Goal: Information Seeking & Learning: Find specific fact

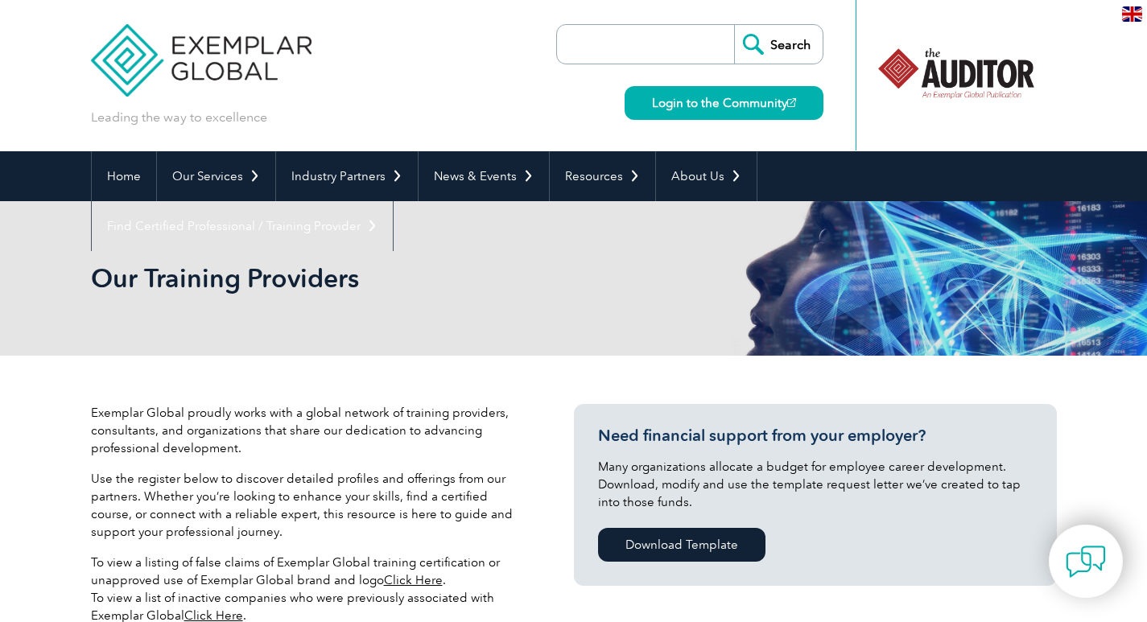
click at [666, 45] on input "search" at bounding box center [649, 44] width 169 height 39
click at [782, 35] on input "Search" at bounding box center [778, 44] width 89 height 39
click at [637, 42] on input "search" at bounding box center [649, 44] width 169 height 39
type input "quality hub india"
click at [734, 25] on input "Search" at bounding box center [778, 44] width 89 height 39
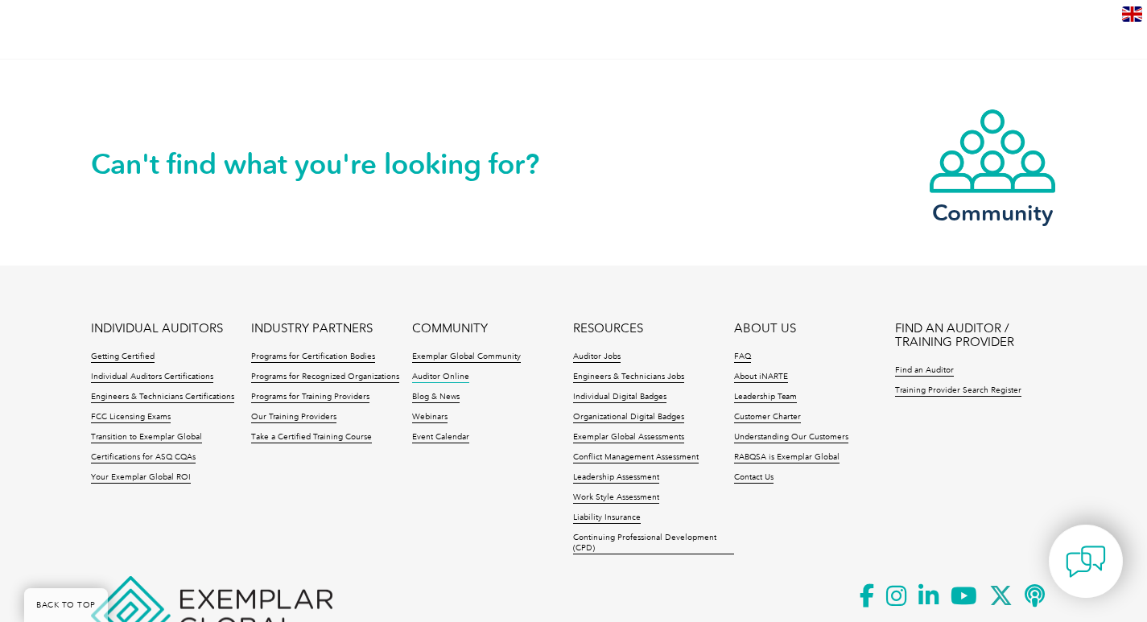
scroll to position [1283, 0]
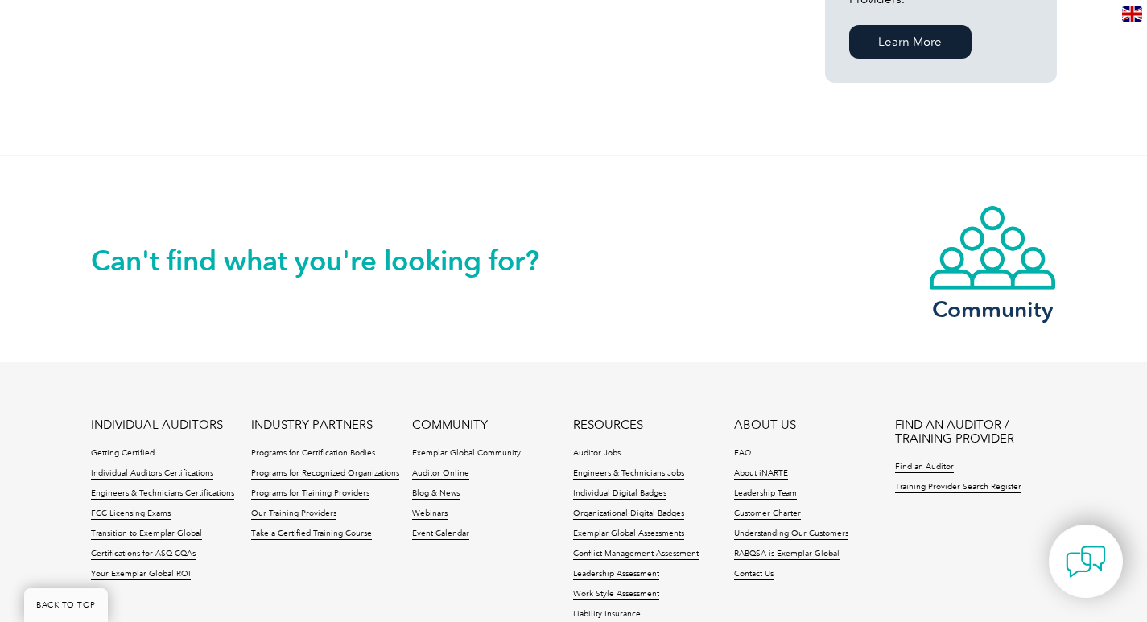
click at [439, 448] on link "Exemplar Global Community" at bounding box center [466, 453] width 109 height 11
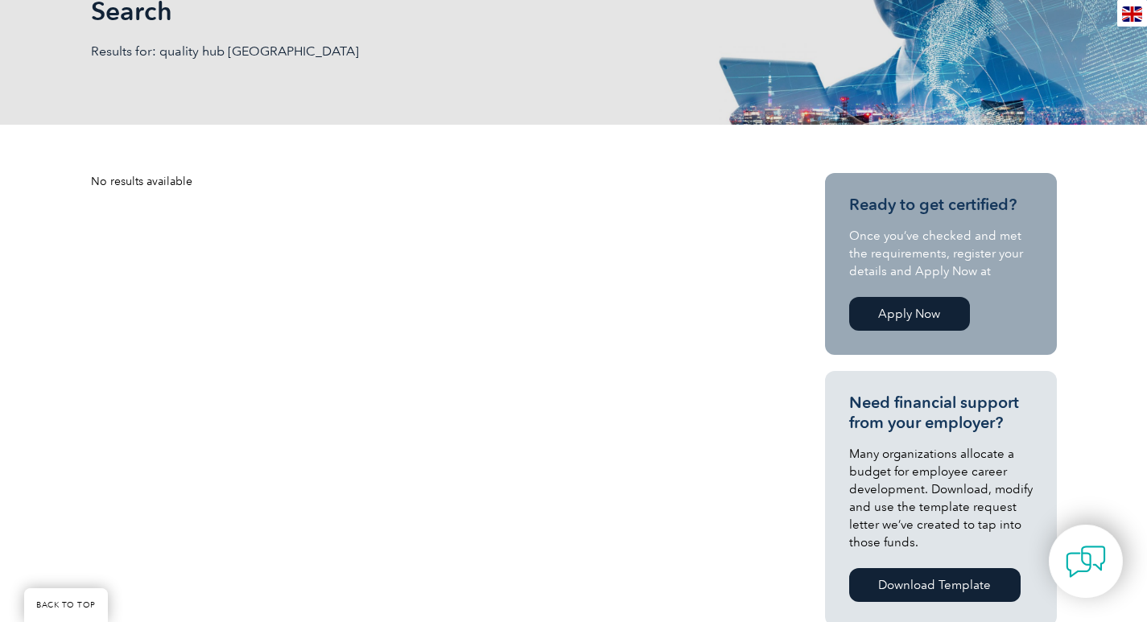
scroll to position [0, 0]
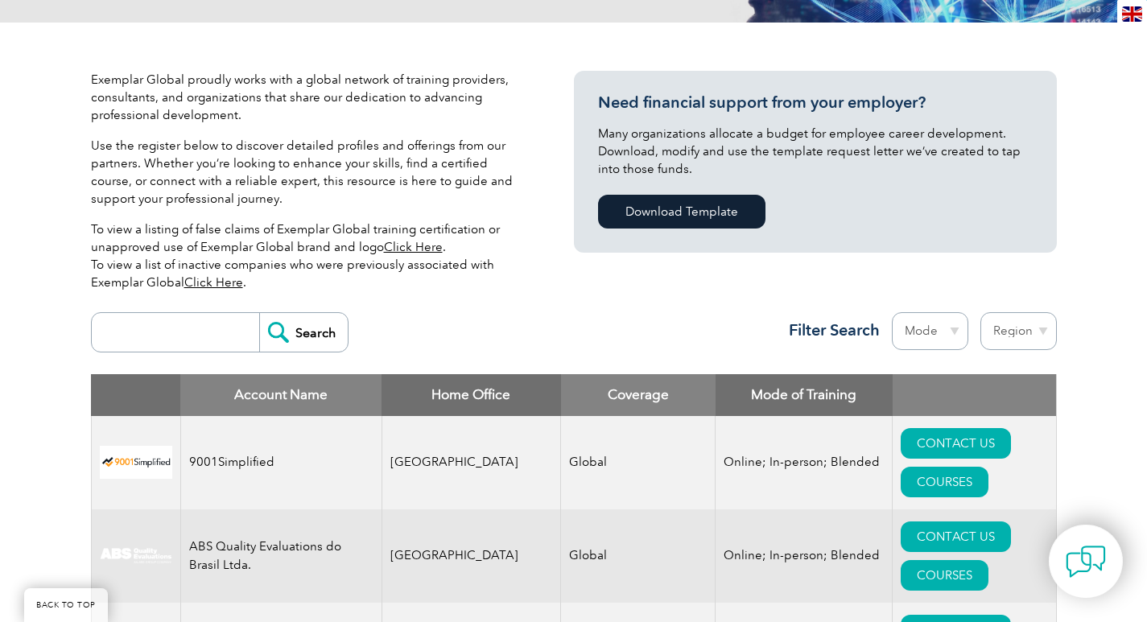
scroll to position [402, 0]
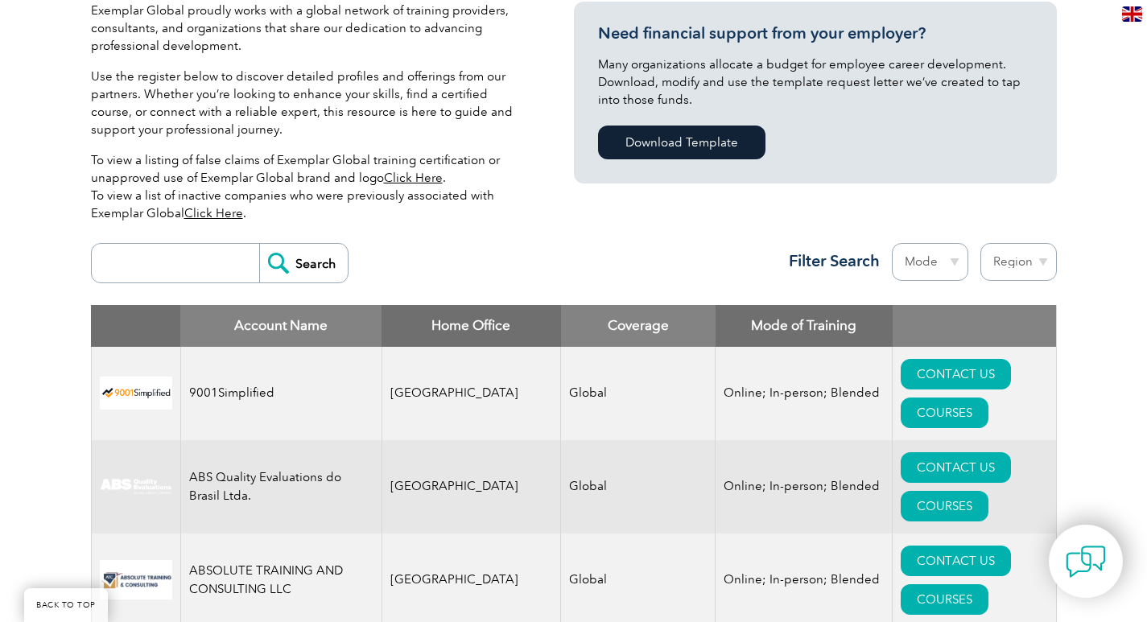
click at [194, 243] on form "Search" at bounding box center [220, 263] width 258 height 40
click at [192, 252] on input "search" at bounding box center [179, 263] width 159 height 39
click at [259, 244] on input "Search" at bounding box center [303, 263] width 89 height 39
type input "quality hub indi"
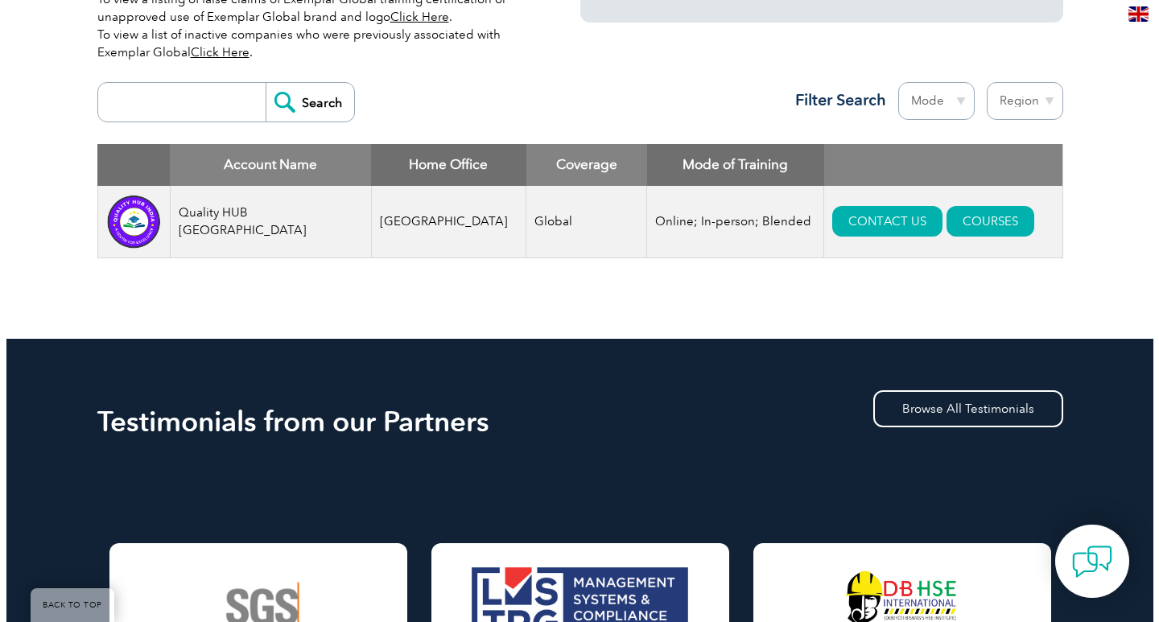
scroll to position [402, 0]
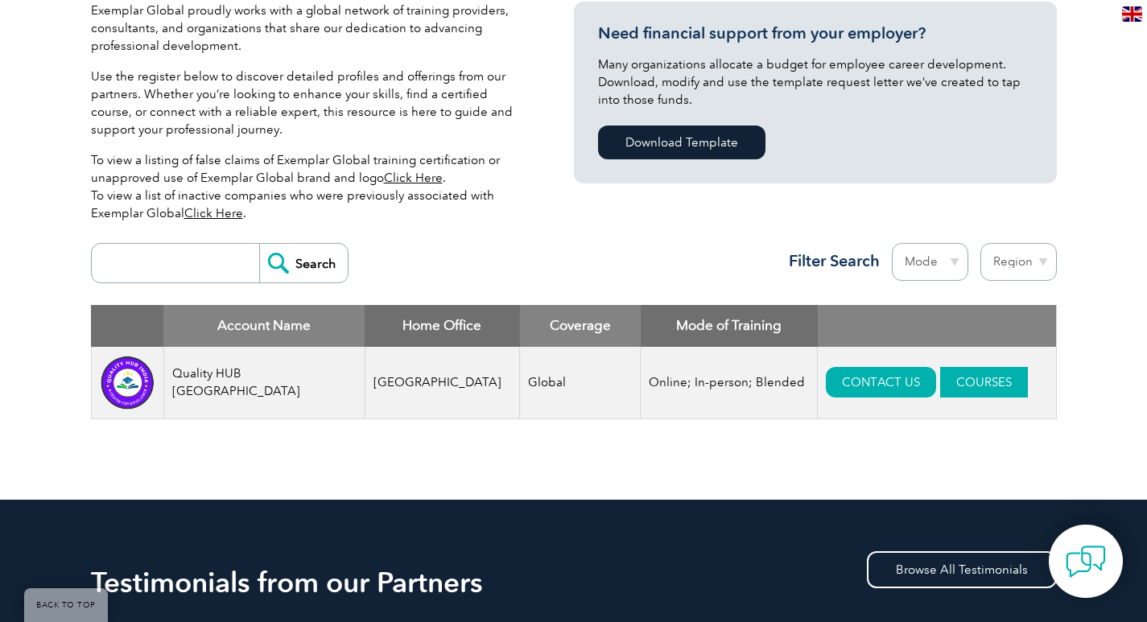
click at [940, 373] on link "COURSES" at bounding box center [984, 382] width 88 height 31
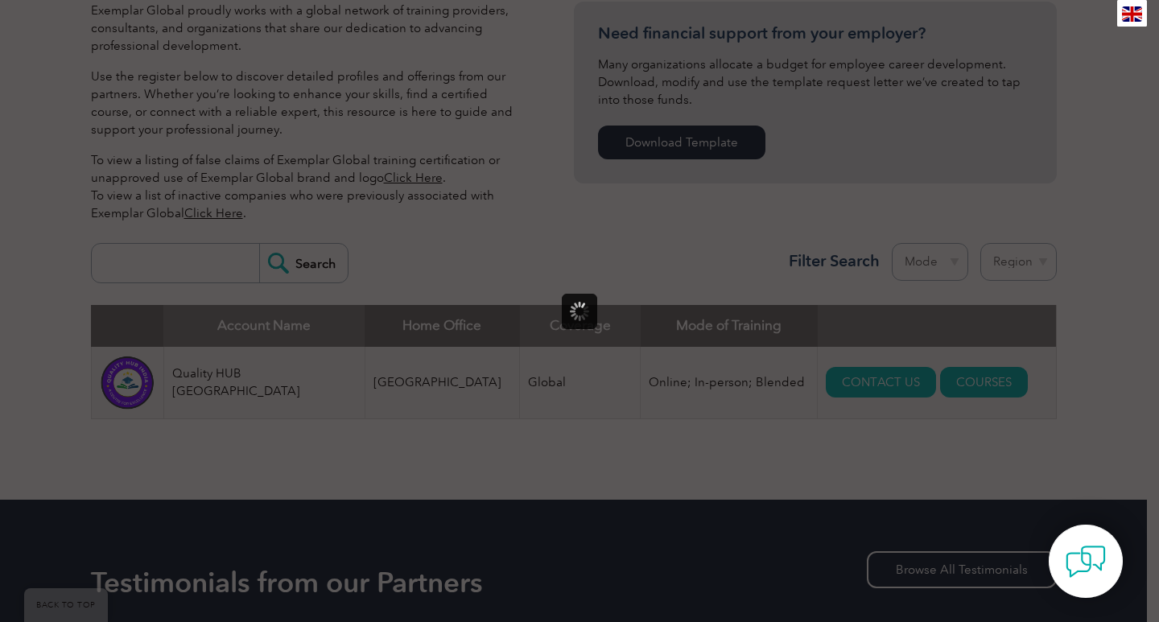
click at [544, 486] on div at bounding box center [579, 311] width 1159 height 622
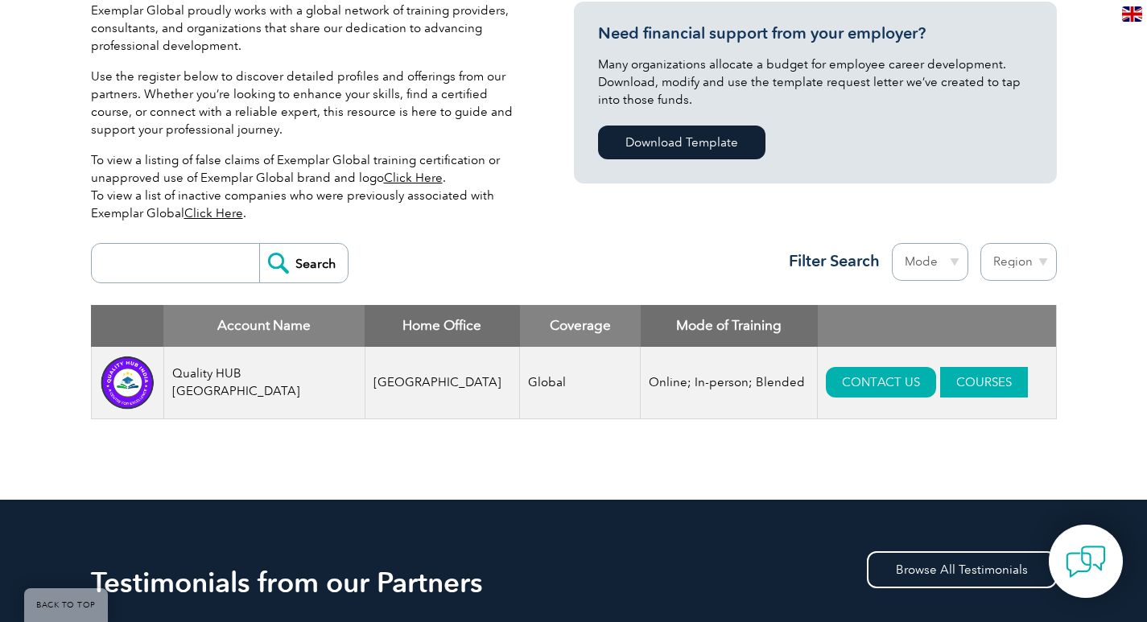
click at [940, 378] on link "COURSES" at bounding box center [984, 382] width 88 height 31
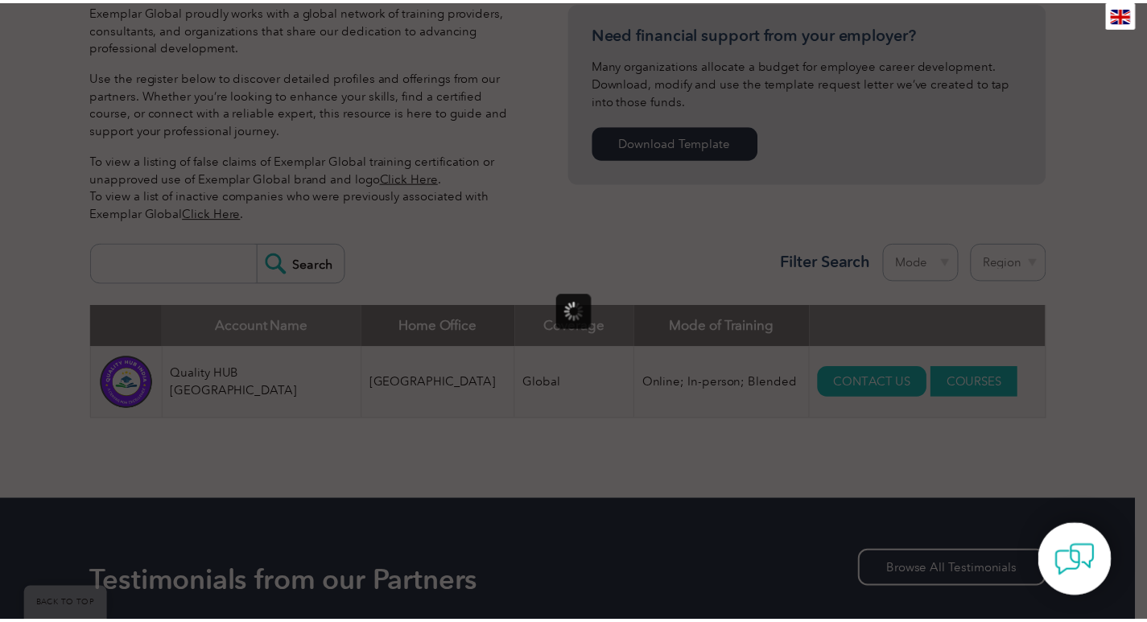
scroll to position [0, 0]
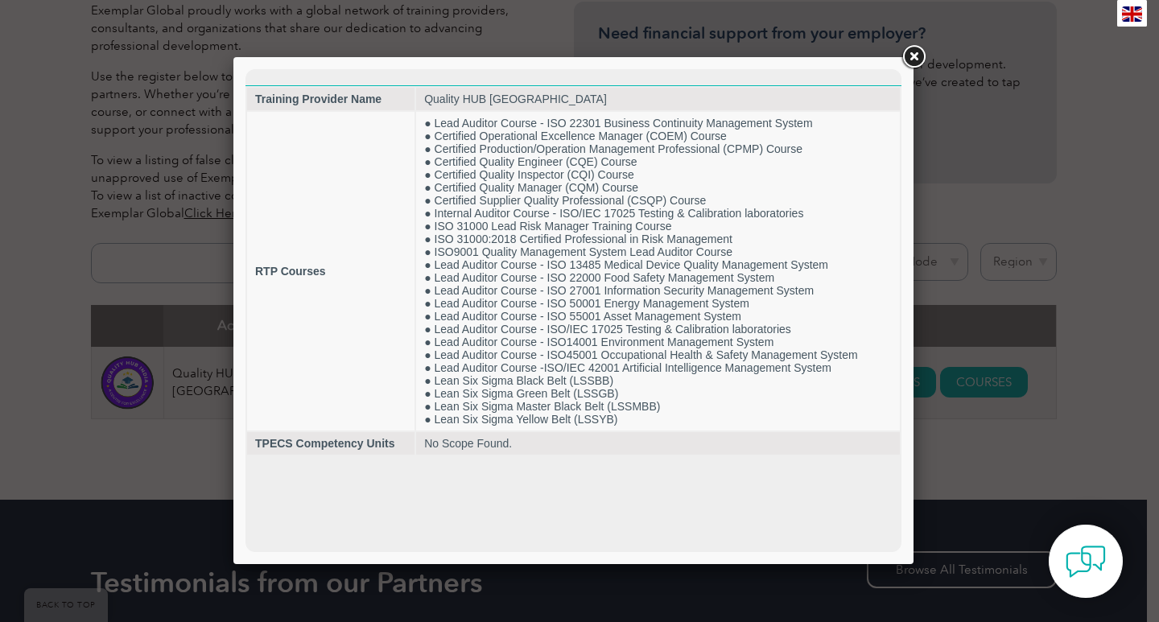
click at [918, 55] on link at bounding box center [913, 57] width 29 height 29
